Goal: Navigation & Orientation: Understand site structure

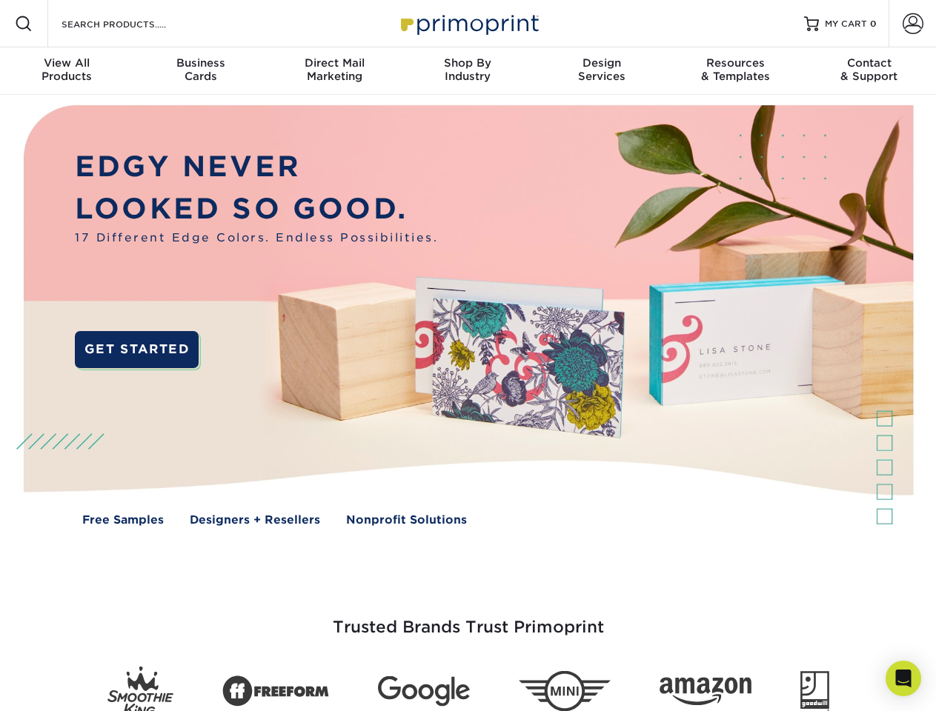
click at [468, 356] on img at bounding box center [467, 326] width 926 height 463
click at [24, 24] on span at bounding box center [24, 24] width 18 height 18
click at [912, 24] on span at bounding box center [912, 23] width 21 height 21
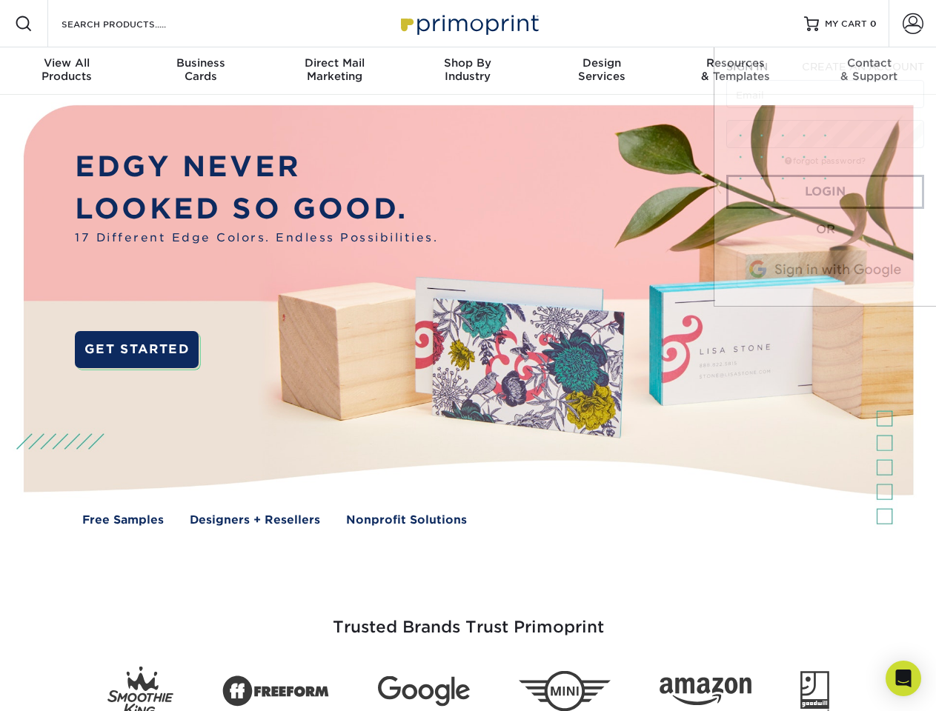
click at [67, 71] on div "View All Products" at bounding box center [66, 69] width 133 height 27
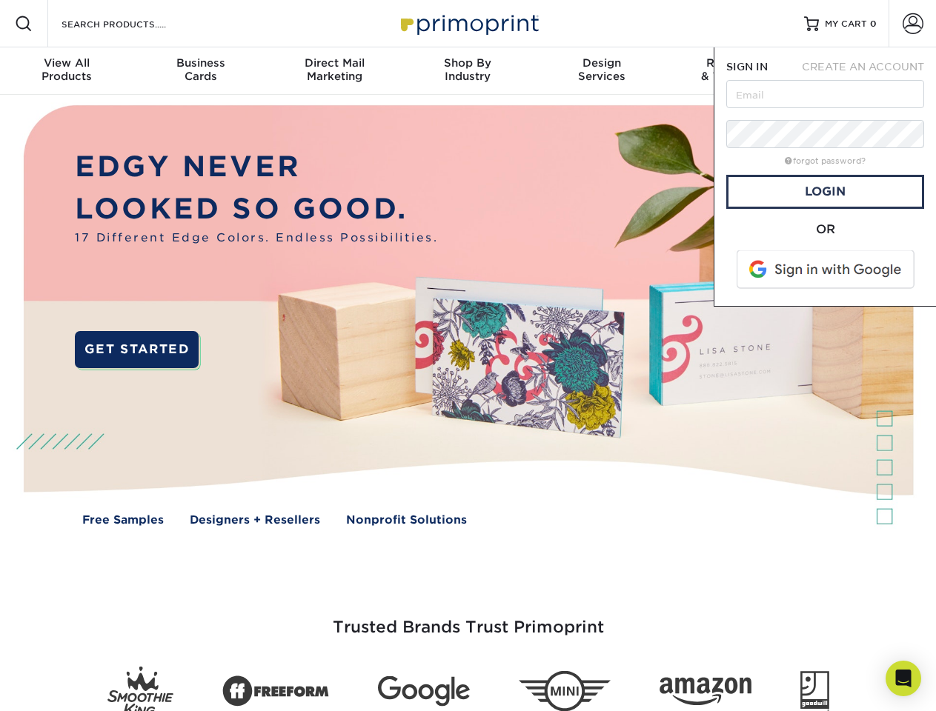
click at [200, 71] on div "Business Cards" at bounding box center [199, 69] width 133 height 27
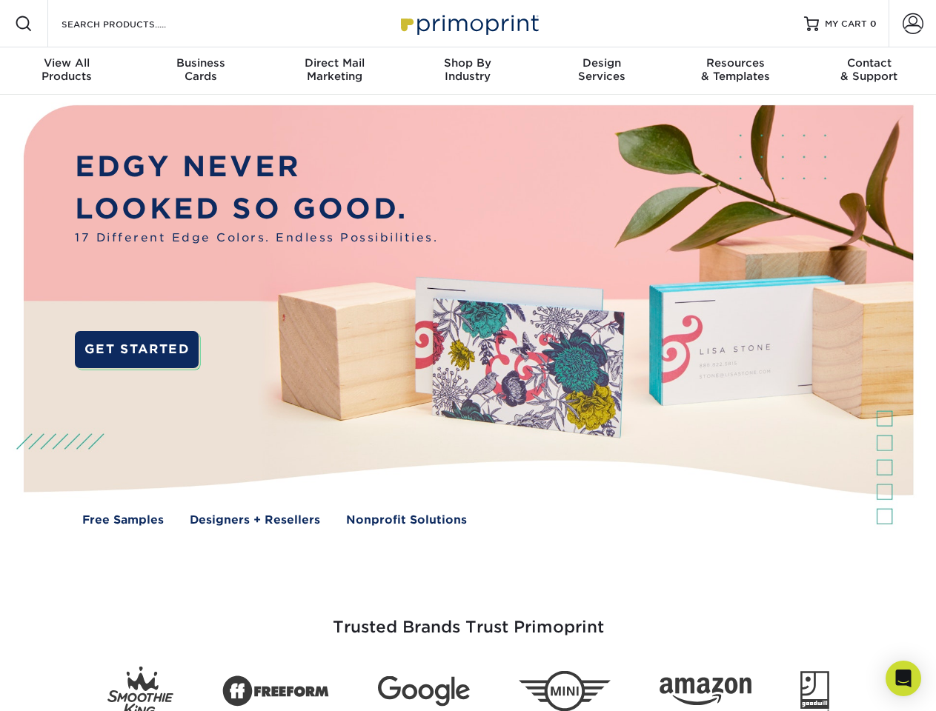
click at [334, 71] on div "Direct Mail Marketing" at bounding box center [333, 69] width 133 height 27
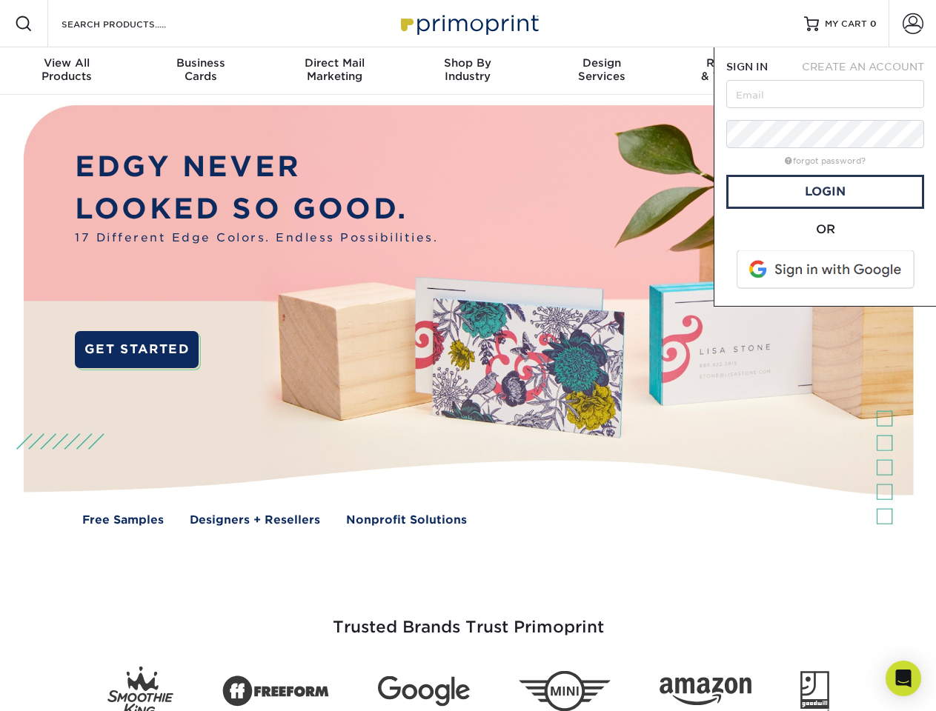
click at [468, 71] on div "Shop By Industry" at bounding box center [467, 69] width 133 height 27
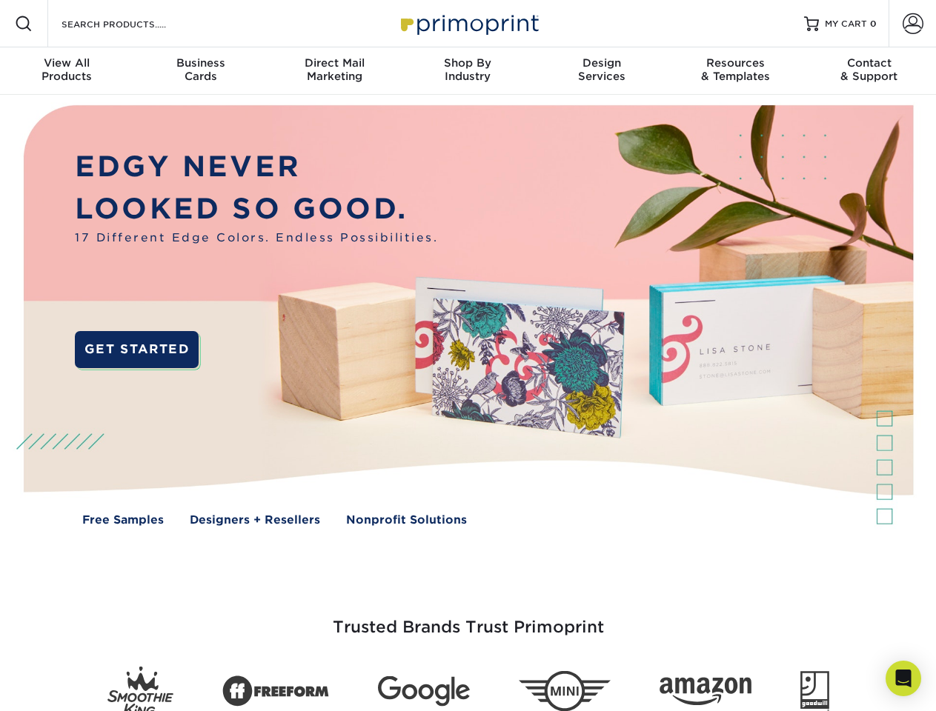
click at [602, 71] on div "Design Services" at bounding box center [601, 69] width 133 height 27
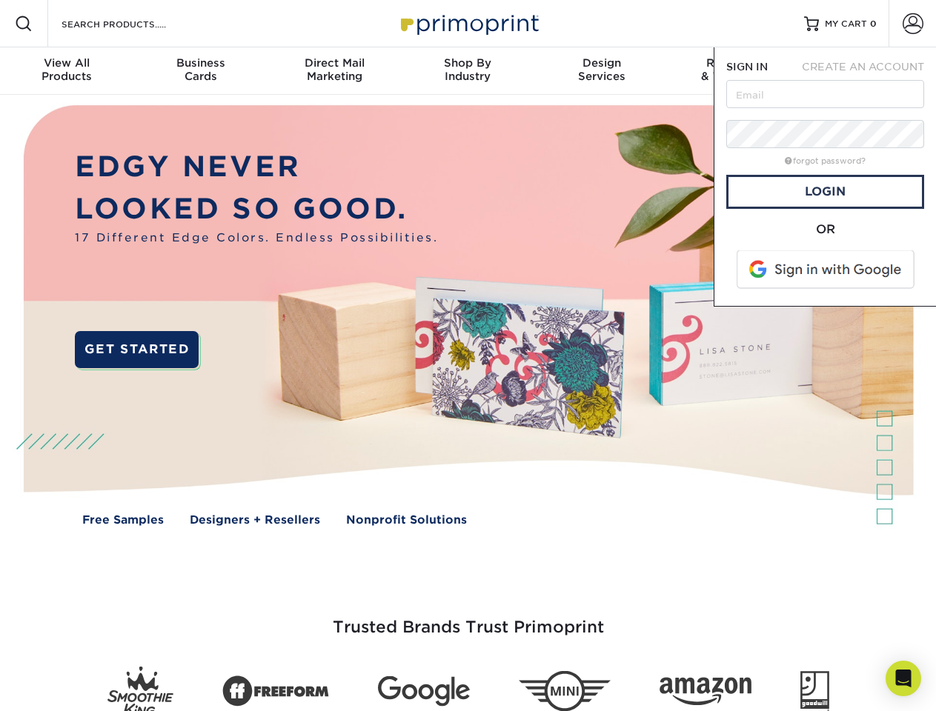
click at [735, 71] on span "SIGN IN" at bounding box center [746, 67] width 41 height 12
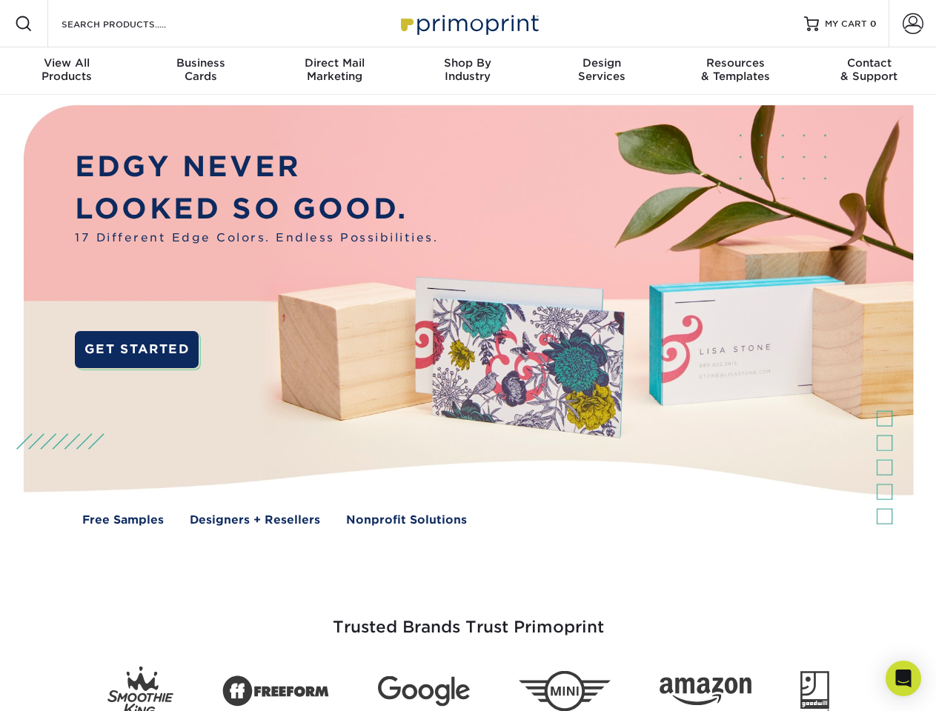
click at [869, 71] on div "Contact & Support" at bounding box center [868, 69] width 133 height 27
